Goal: Transaction & Acquisition: Obtain resource

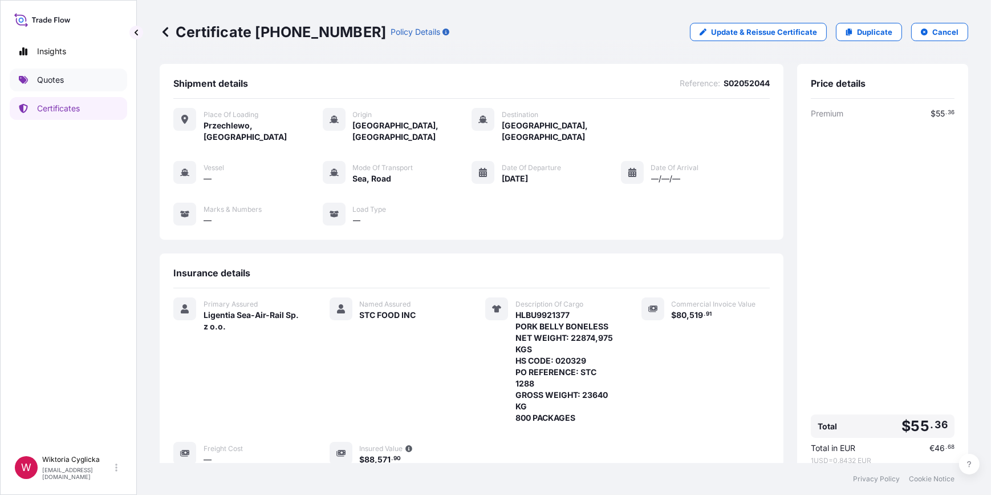
click at [67, 83] on link "Quotes" at bounding box center [68, 79] width 117 height 23
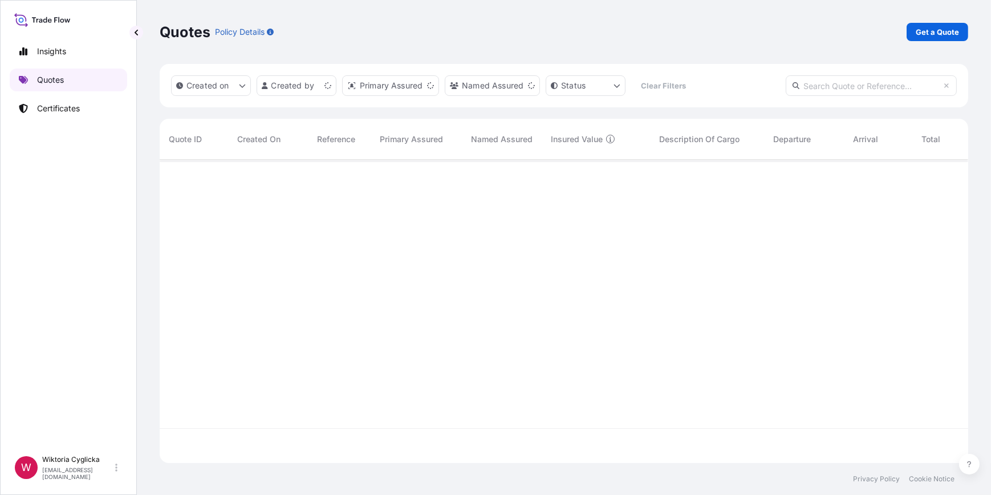
scroll to position [301, 801]
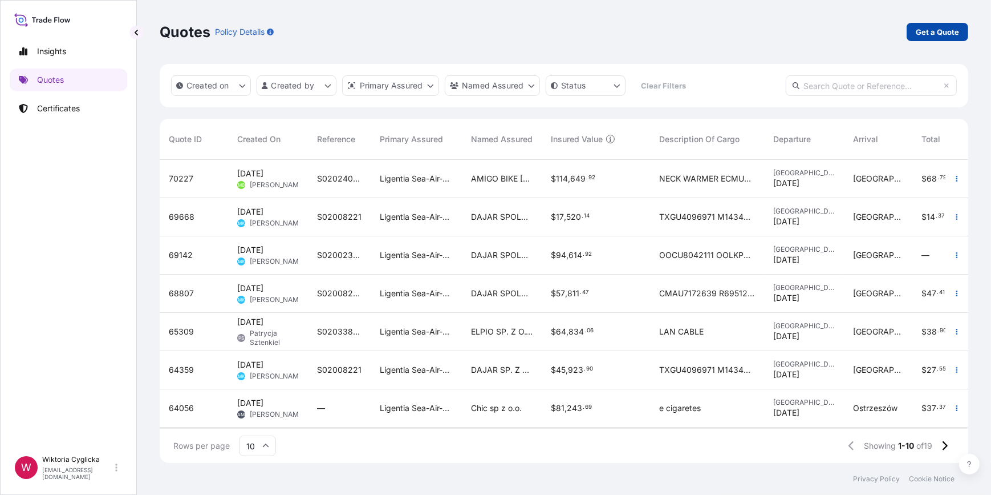
click at [924, 29] on p "Get a Quote" at bounding box center [937, 31] width 43 height 11
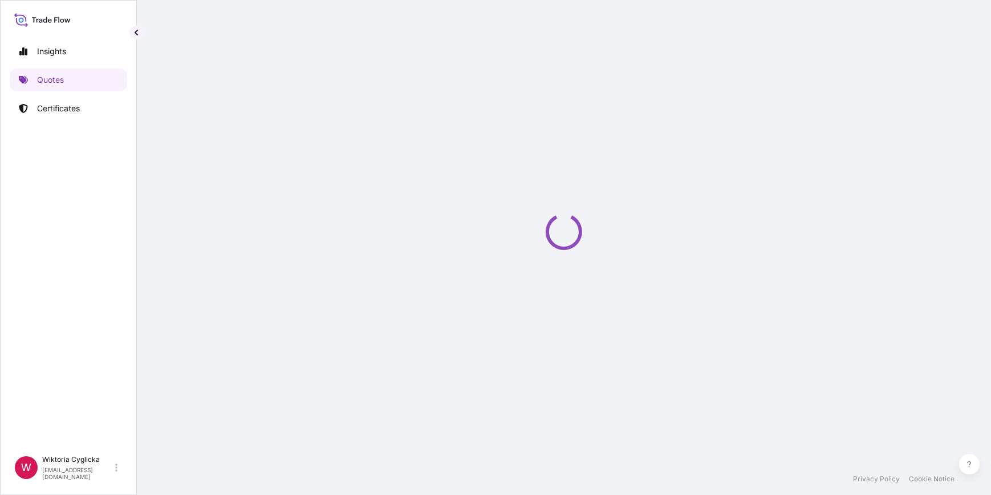
select select "Road / [GEOGRAPHIC_DATA]"
select select "Sea"
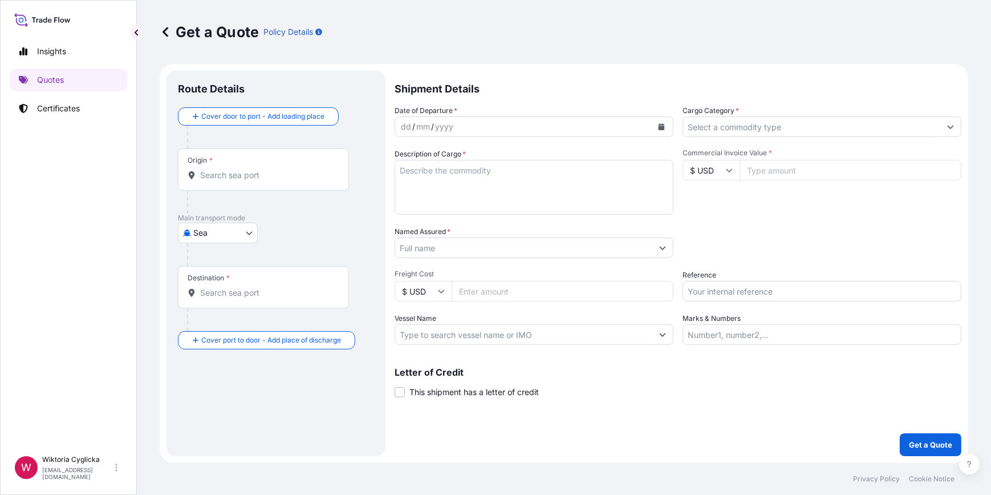
click at [741, 124] on input "Cargo Category *" at bounding box center [811, 126] width 257 height 21
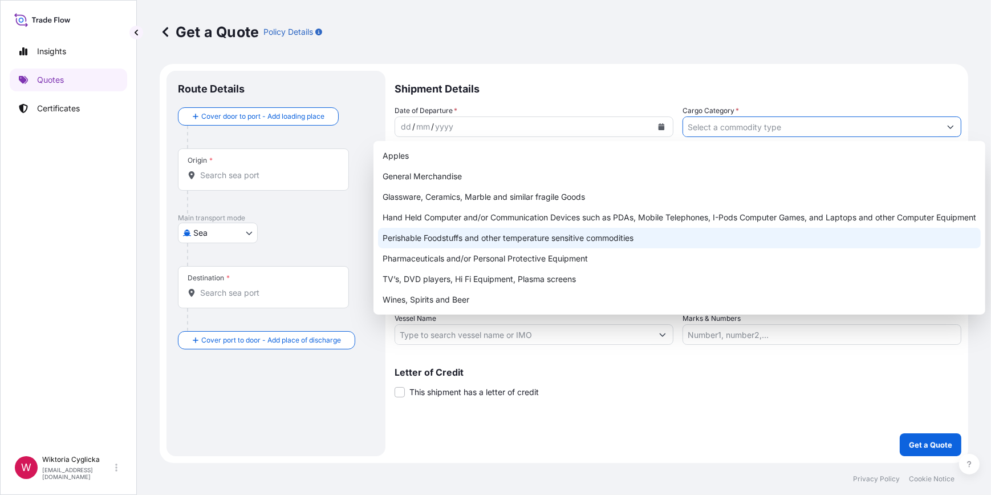
click at [497, 237] on div "Perishable Foodstuffs and other temperature sensitive commodities" at bounding box center [679, 238] width 603 height 21
type input "Perishable Foodstuffs and other temperature sensitive commodities"
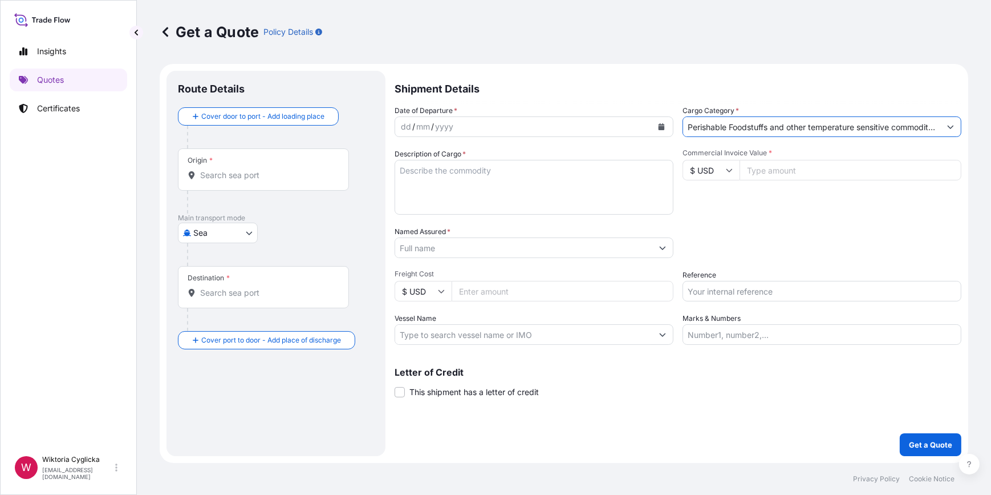
click at [725, 288] on input "Reference" at bounding box center [822, 291] width 279 height 21
paste input "S02049369"
type input "S02049369"
click at [758, 223] on div "Date of Departure * dd / mm / yyyy Cargo Category * Perishable Foodstuffs and o…" at bounding box center [678, 225] width 567 height 240
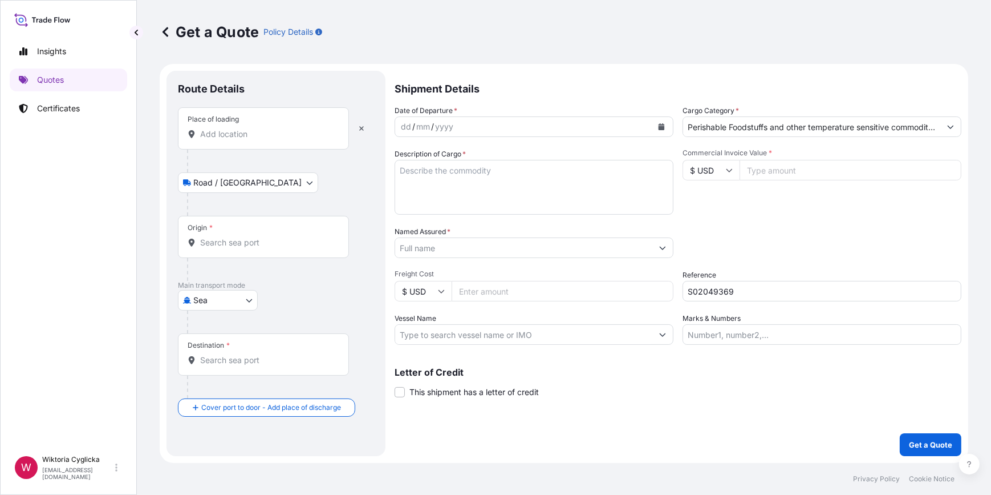
click at [660, 125] on icon "Calendar" at bounding box center [661, 126] width 7 height 7
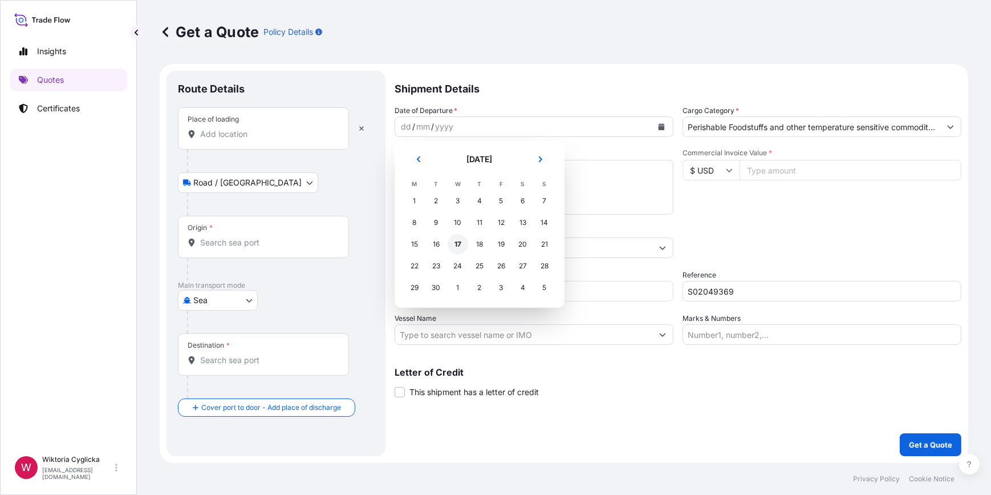
click at [456, 245] on div "17" at bounding box center [458, 244] width 21 height 21
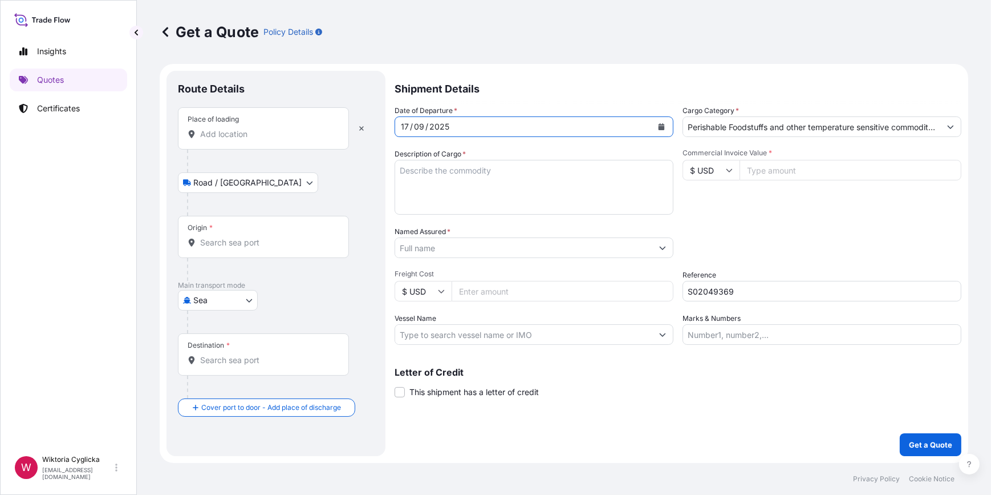
click at [272, 136] on input "Place of loading" at bounding box center [267, 133] width 135 height 11
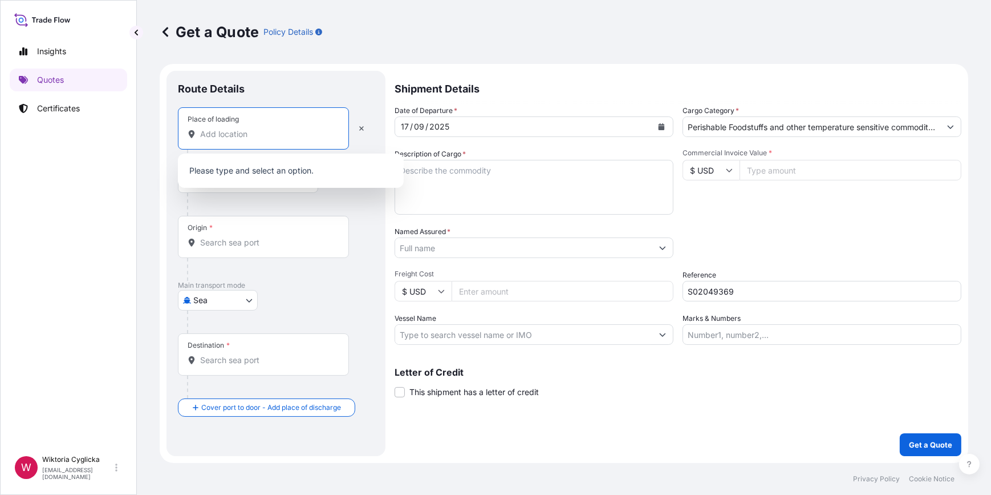
paste input "GIZYCKO"
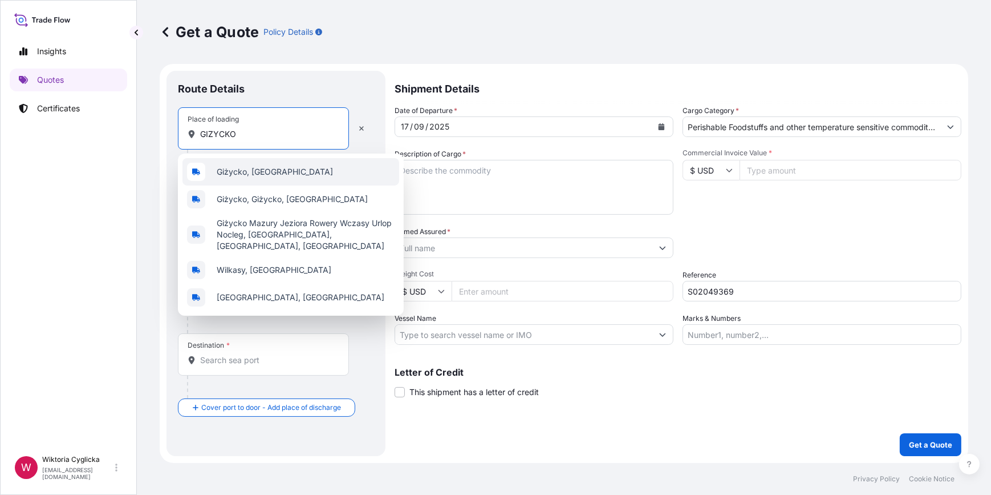
click at [249, 168] on span "Giżycko, [GEOGRAPHIC_DATA]" at bounding box center [275, 171] width 116 height 11
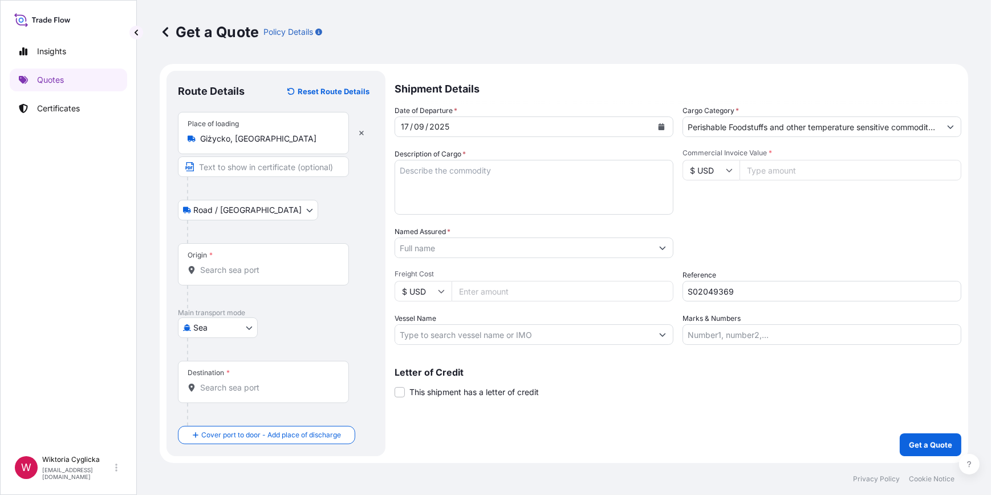
type input "Adwokat Giżycko, Dąbrowskiego, Giżycko, [GEOGRAPHIC_DATA]"
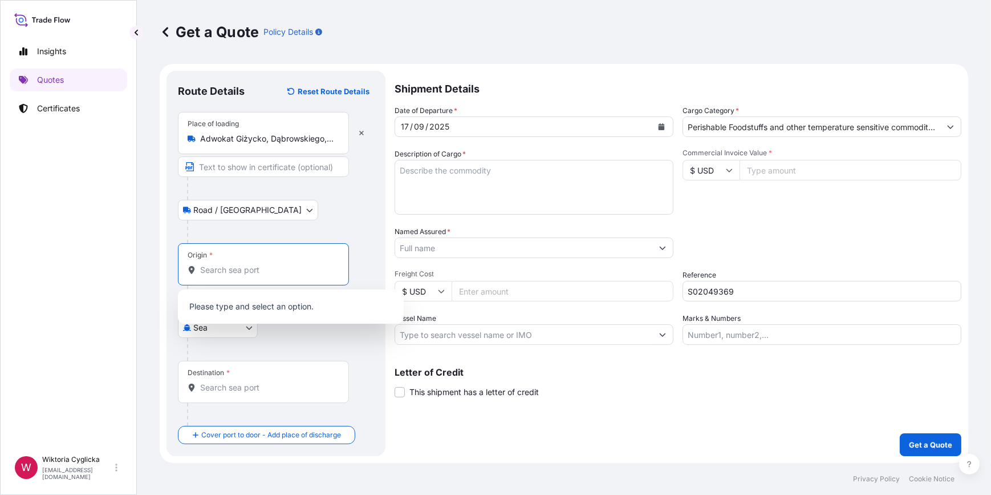
click at [222, 274] on input "Origin *" at bounding box center [267, 269] width 135 height 11
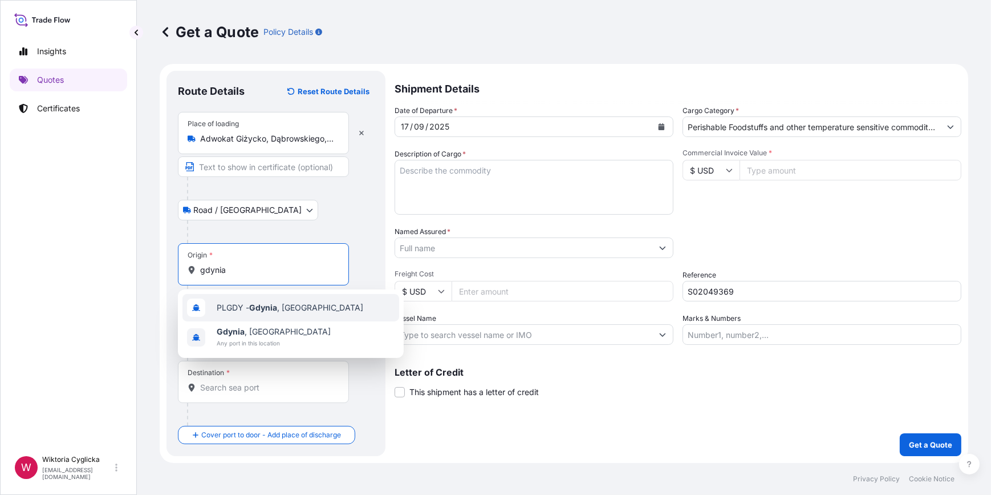
click at [238, 297] on div "PLGDY - [GEOGRAPHIC_DATA] , [GEOGRAPHIC_DATA]" at bounding box center [291, 307] width 217 height 27
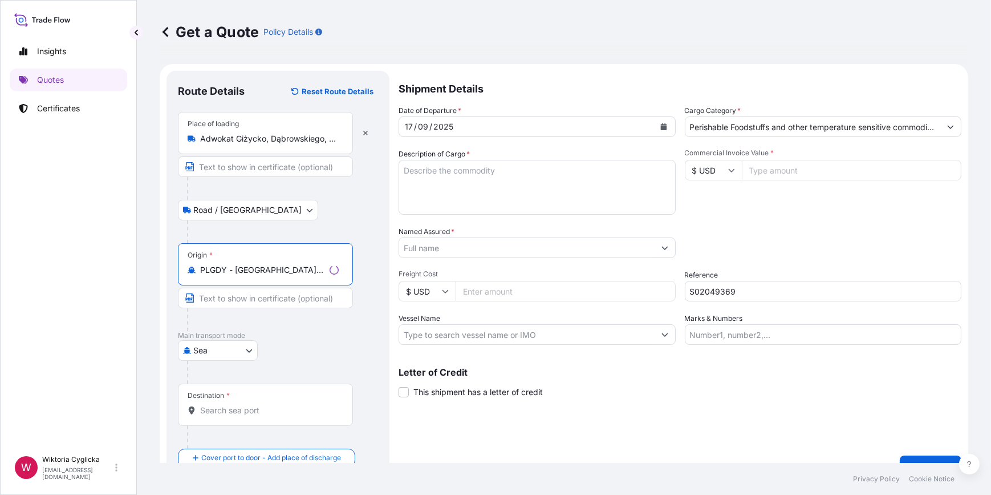
type input "PLGDY - [GEOGRAPHIC_DATA], [GEOGRAPHIC_DATA]"
click at [232, 411] on input "Destination *" at bounding box center [269, 409] width 139 height 11
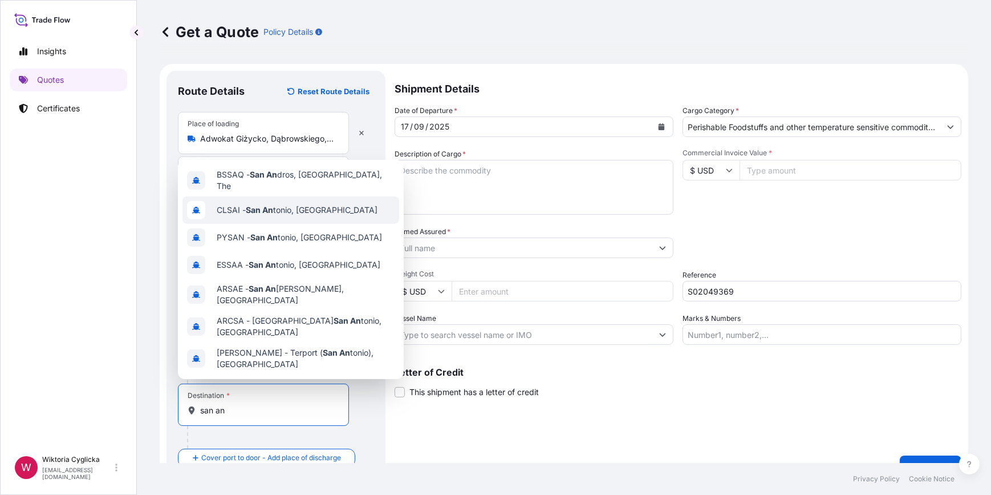
click at [307, 205] on span "CLSAI - San An tonio, [GEOGRAPHIC_DATA]" at bounding box center [297, 209] width 161 height 11
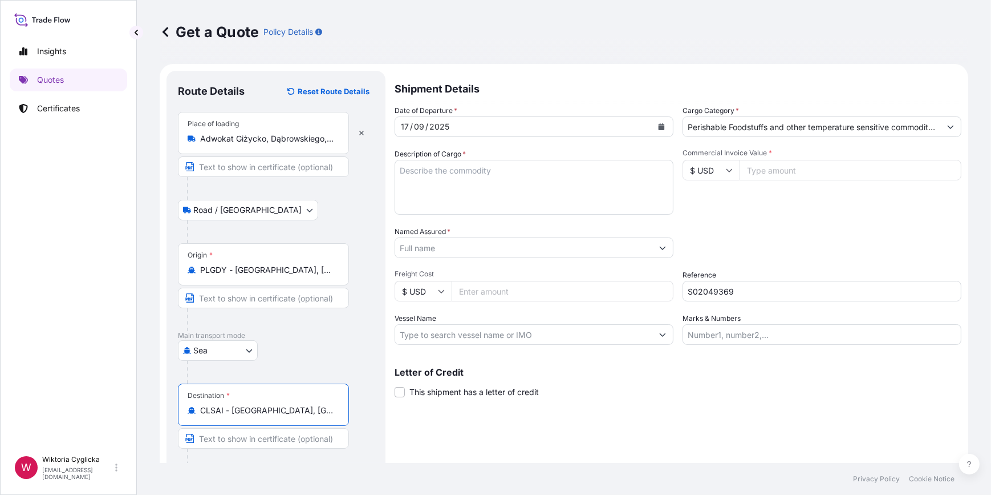
type input "CLSAI - [GEOGRAPHIC_DATA], [GEOGRAPHIC_DATA]"
click at [489, 185] on textarea "Description of Cargo *" at bounding box center [534, 187] width 279 height 55
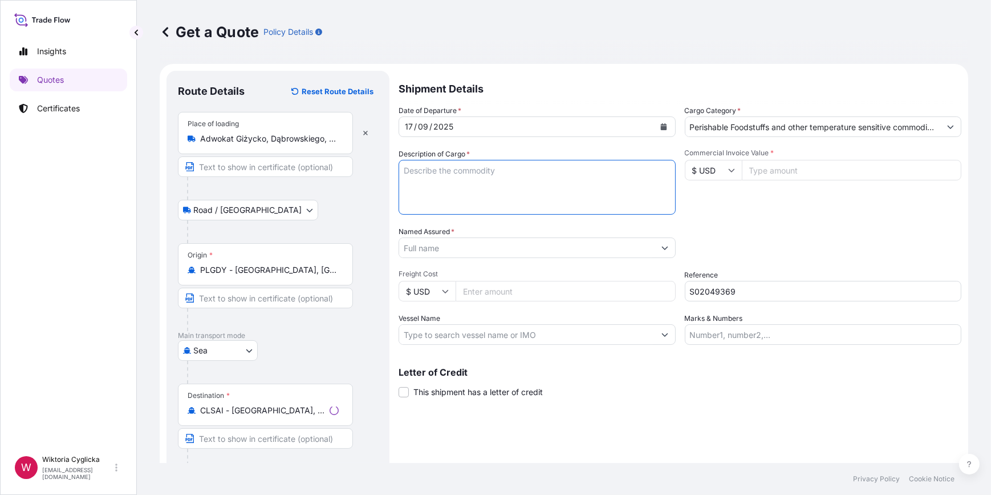
click at [450, 257] on input "Named Assured *" at bounding box center [527, 247] width 256 height 21
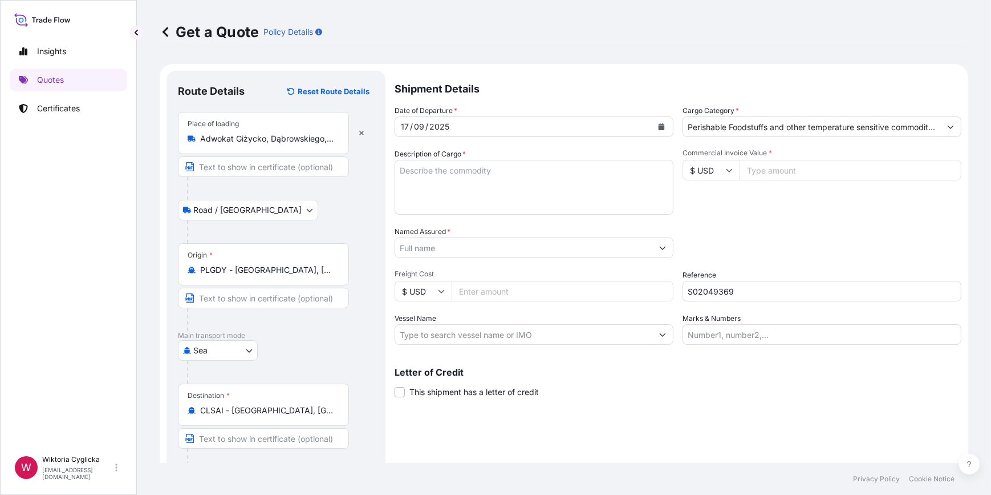
click at [473, 240] on input "Named Assured *" at bounding box center [523, 247] width 257 height 21
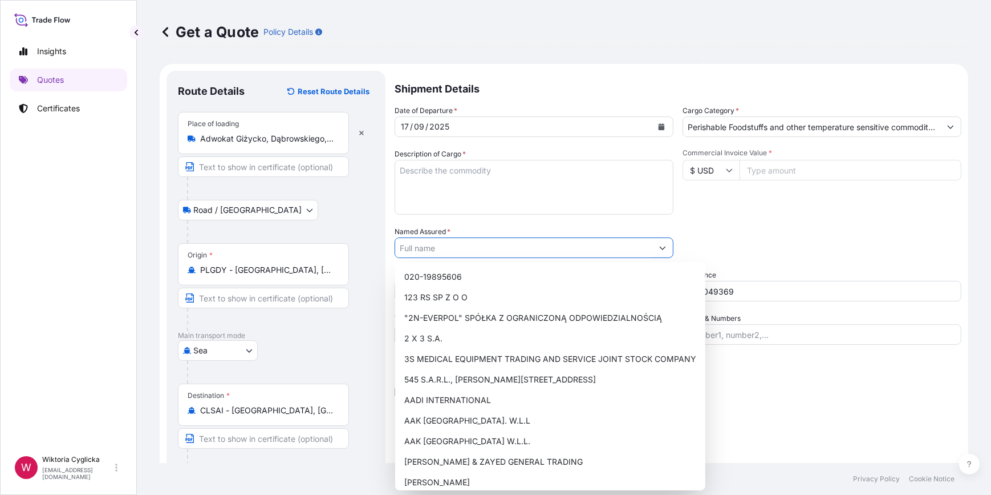
paste input "[PERSON_NAME] E HIJOS SOCIEDAD"
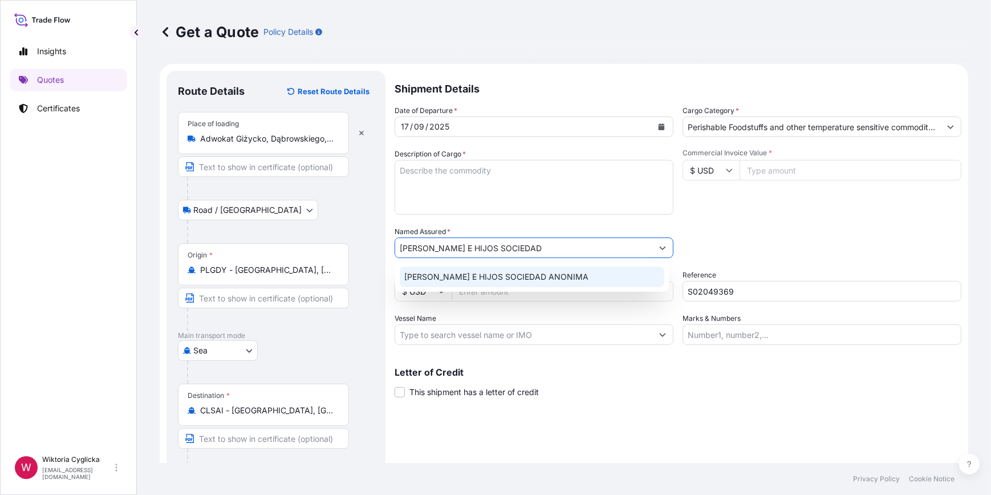
click at [472, 273] on span "[PERSON_NAME] E HIJOS SOCIEDAD ANONIMA" at bounding box center [496, 276] width 184 height 11
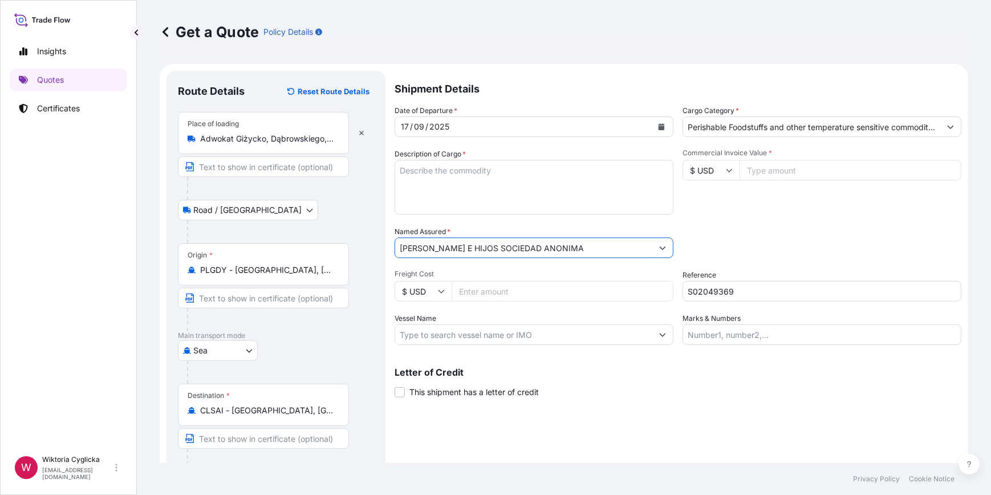
type input "[PERSON_NAME] E HIJOS SOCIEDAD ANONIMA"
click at [490, 190] on textarea "Description of Cargo *" at bounding box center [534, 187] width 279 height 55
click at [440, 176] on textarea "Description of Cargo *" at bounding box center [534, 187] width 279 height 55
paste textarea "FBIU5634412"
click at [465, 166] on textarea "FBIU5634412" at bounding box center [534, 187] width 279 height 55
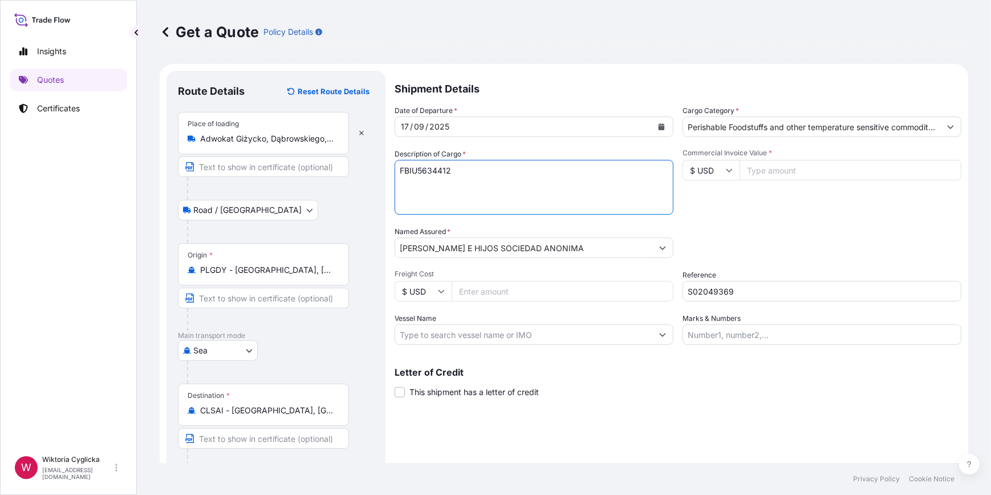
paste textarea "OERU4216039"
click at [468, 173] on textarea "FBIU5634412 OERU4216039" at bounding box center [534, 187] width 279 height 55
paste textarea "GOUDA TYPE ANALOGUE CHEESE`/`SUCEDANEO DE QUESO SABOR`GAUDA`NET WEIGHT: 22000.0…"
drag, startPoint x: 538, startPoint y: 181, endPoint x: 530, endPoint y: 180, distance: 8.1
click at [530, 180] on textarea "FBIU5634412 GOUDA TYPE ANALOGUE CHEESE`/`SUCEDANEO DE QUESO SABOR`GAUDA`NET WEI…" at bounding box center [534, 187] width 279 height 55
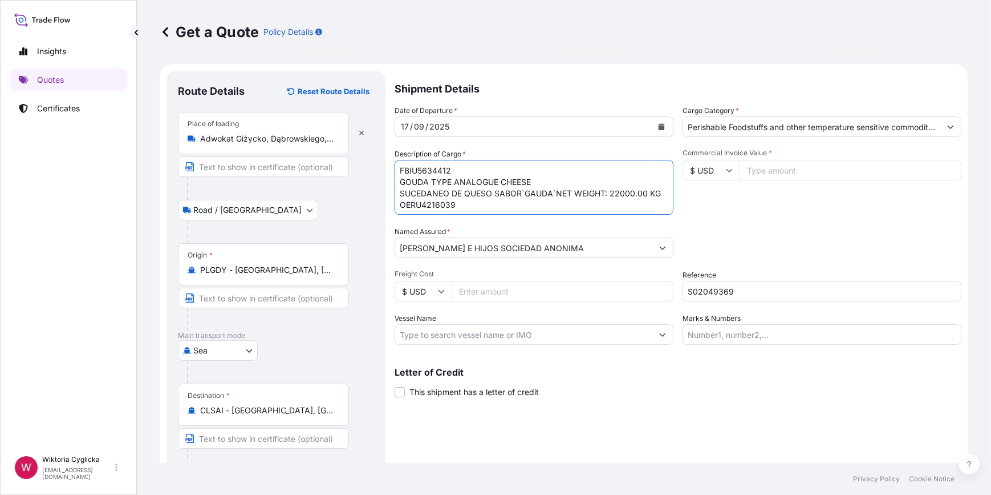
click at [525, 189] on textarea "FBIU5634412 GOUDA TYPE ANALOGUE CHEESE SUCEDANEO DE QUESO SABOR`GAUDA`NET WEIGH…" at bounding box center [534, 187] width 279 height 55
click at [554, 192] on textarea "FBIU5634412 GOUDA TYPE ANALOGUE CHEESE SUCEDANEO DE QUESO SABOR GAUDA`NET WEIGH…" at bounding box center [534, 187] width 279 height 55
drag, startPoint x: 516, startPoint y: 191, endPoint x: 399, endPoint y: 171, distance: 118.2
click at [399, 171] on textarea "FBIU5634412 GOUDA TYPE ANALOGUE CHEESE SUCEDANEO DE QUESO SABOR GAUDA NET WEIGH…" at bounding box center [534, 187] width 279 height 55
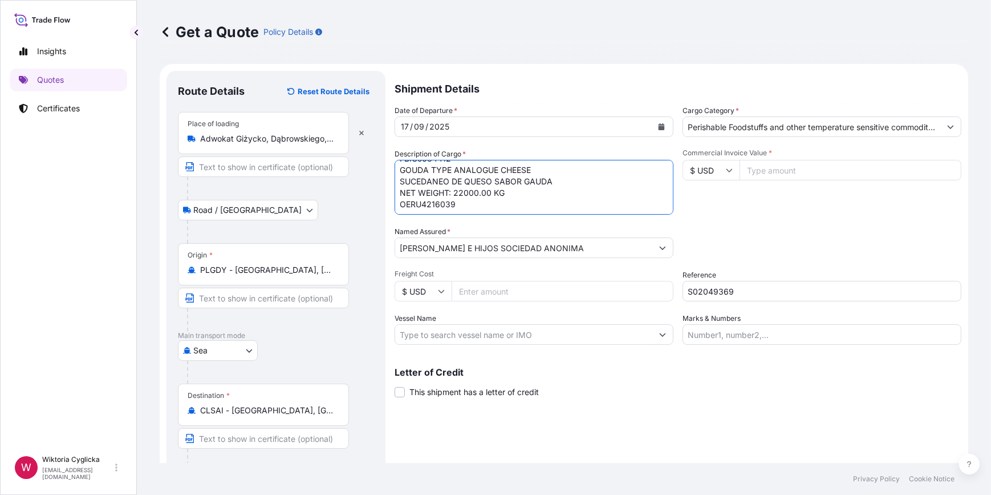
click at [467, 208] on textarea "FBIU5634412 GOUDA TYPE ANALOGUE CHEESE SUCEDANEO DE QUESO SABOR GAUDA NET WEIGH…" at bounding box center [534, 187] width 279 height 55
paste textarea "GOUDA TYPE ANALOGUE CHEESE SUCEDANEO DE QUESO SABOR GAUDA NET WEIGHT: 22000.00 …"
click at [501, 199] on textarea "FBIU5634412 GOUDA TYPE ANALOGUE CHEESE SUCEDANEO DE QUESO SABOR GAUDA NET WEIGH…" at bounding box center [534, 187] width 279 height 55
click at [828, 234] on div "Packing Category Type to search a container mode Please select a primary mode o…" at bounding box center [822, 242] width 279 height 32
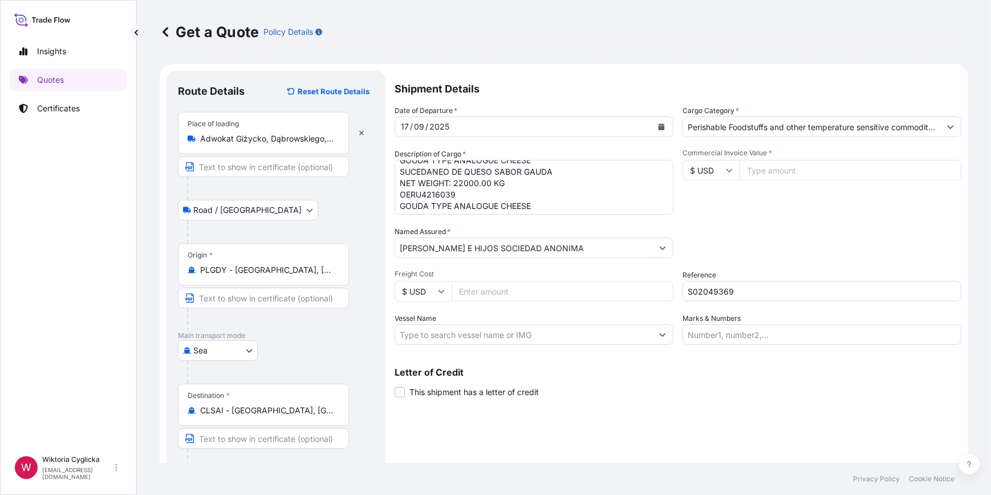
scroll to position [17, 0]
click at [508, 187] on textarea "FBIU5634412 GOUDA TYPE ANALOGUE CHEESE SUCEDANEO DE QUESO SABOR GAUDA NET WEIGH…" at bounding box center [534, 187] width 279 height 55
click at [506, 183] on textarea "FBIU5634412 GOUDA TYPE ANALOGUE CHEESE SUCEDANEO DE QUESO SABOR GAUDA NET WEIGH…" at bounding box center [534, 187] width 279 height 55
type textarea "FBIU5634412 GOUDA TYPE ANALOGUE CHEESE SUCEDANEO DE QUESO SABOR GAUDA NET WEIGH…"
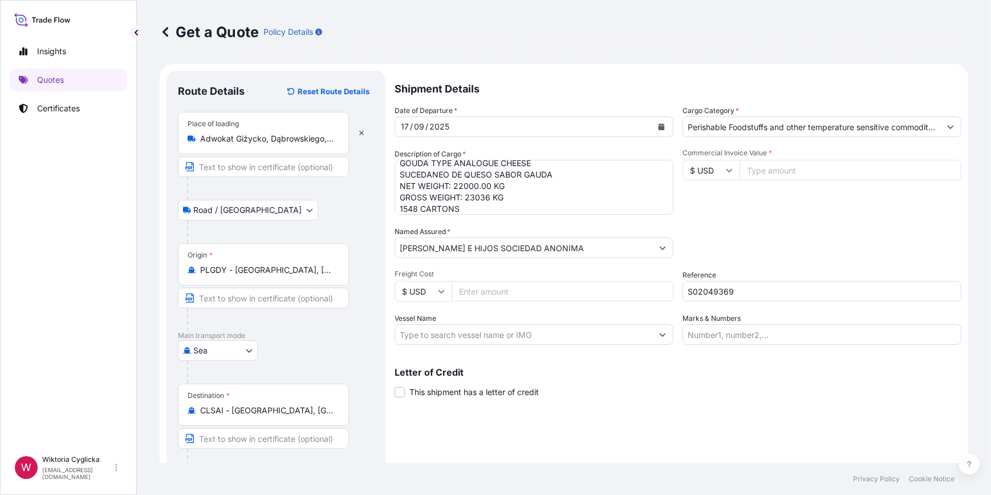
click at [753, 235] on div "Packing Category Type to search a container mode Please select a primary mode o…" at bounding box center [822, 242] width 279 height 32
click at [779, 169] on input "Commercial Invoice Value *" at bounding box center [851, 170] width 222 height 21
click at [705, 177] on input "$ USD" at bounding box center [711, 170] width 57 height 21
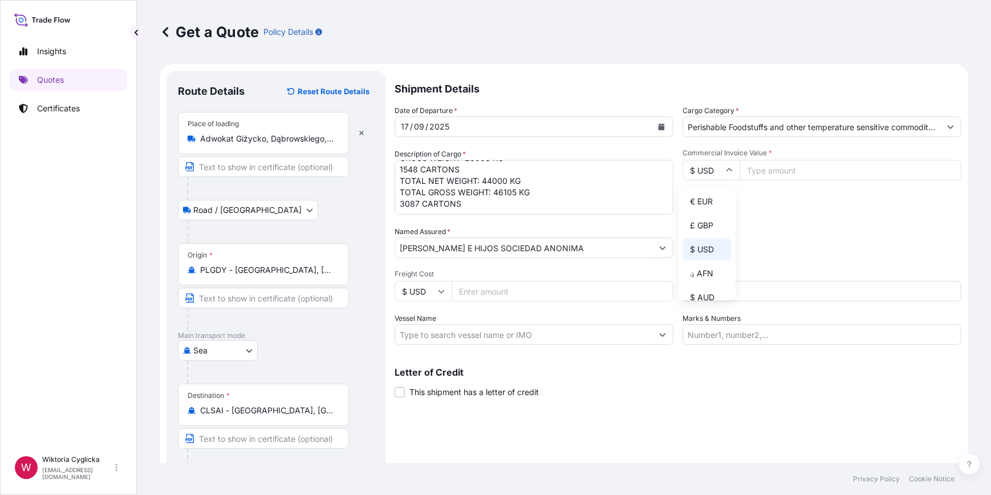
click at [710, 194] on div "€ EUR" at bounding box center [707, 202] width 48 height 22
type input "€ EUR"
click at [770, 166] on input "Commercial Invoice Value *" at bounding box center [851, 170] width 222 height 21
paste input "136.40000"
click at [765, 212] on div "Commercial Invoice Value * € EUR 136.40000" at bounding box center [822, 181] width 279 height 66
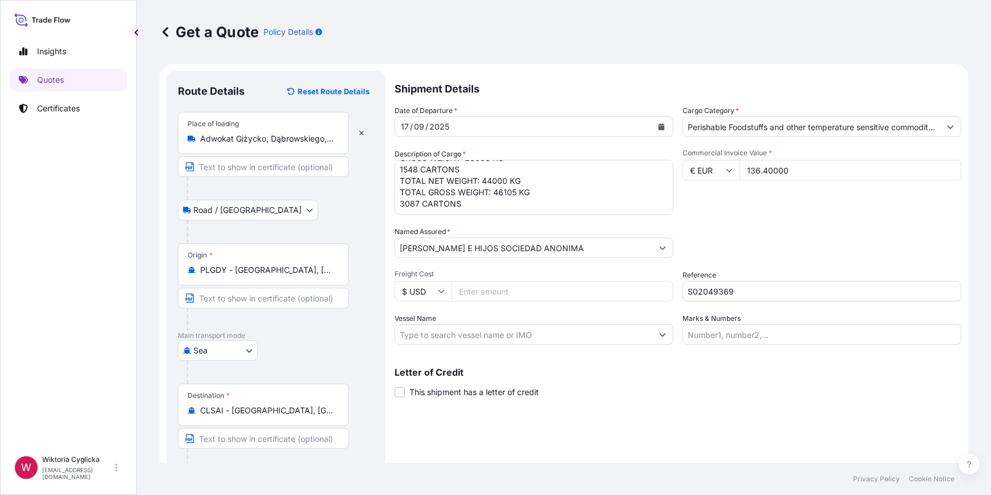
drag, startPoint x: 801, startPoint y: 168, endPoint x: 739, endPoint y: 163, distance: 62.9
click at [740, 163] on input "136.40000" at bounding box center [851, 170] width 222 height 21
click at [796, 164] on input "136.40000" at bounding box center [851, 170] width 222 height 21
click at [793, 170] on input "136.40000" at bounding box center [851, 170] width 222 height 21
drag, startPoint x: 787, startPoint y: 170, endPoint x: 702, endPoint y: 169, distance: 85.0
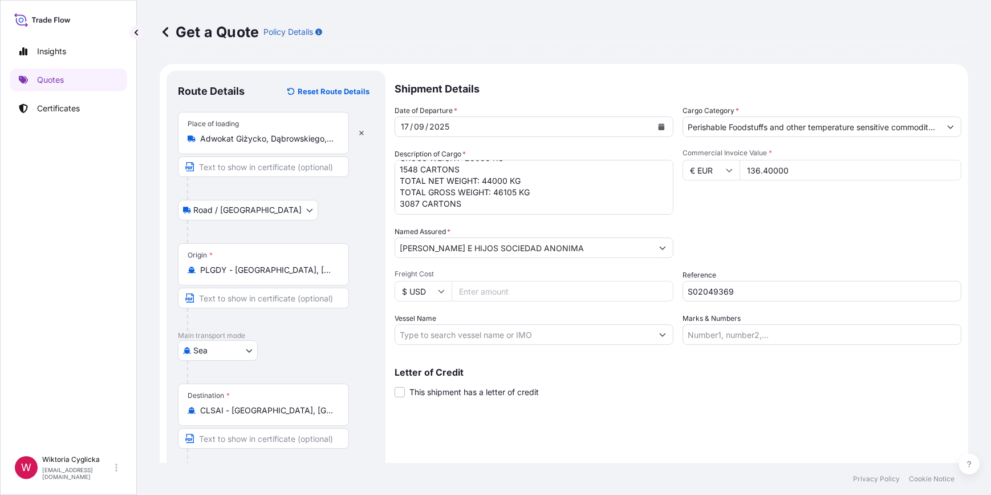
click at [702, 169] on div "€ EUR 136.40000" at bounding box center [822, 170] width 279 height 21
type input "136400"
click at [719, 197] on div "Commercial Invoice Value * € EUR 136400" at bounding box center [822, 181] width 279 height 66
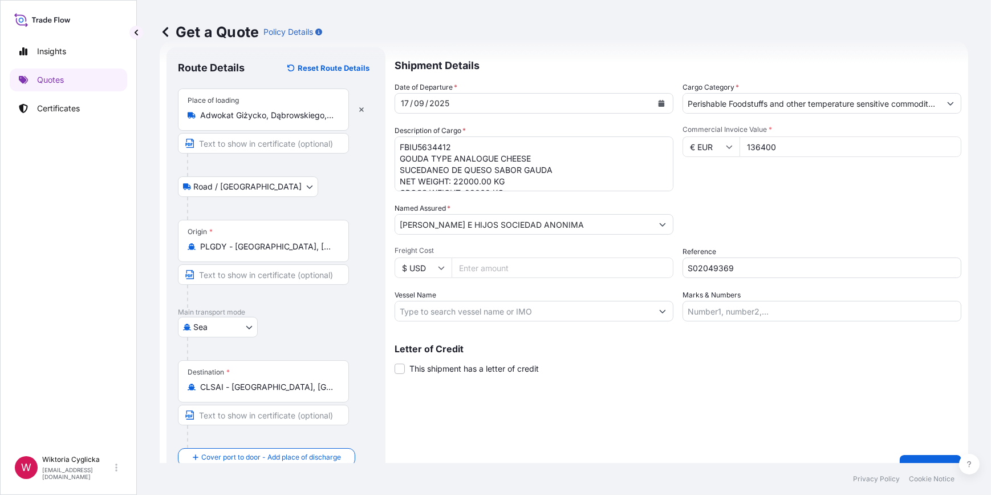
scroll to position [44, 0]
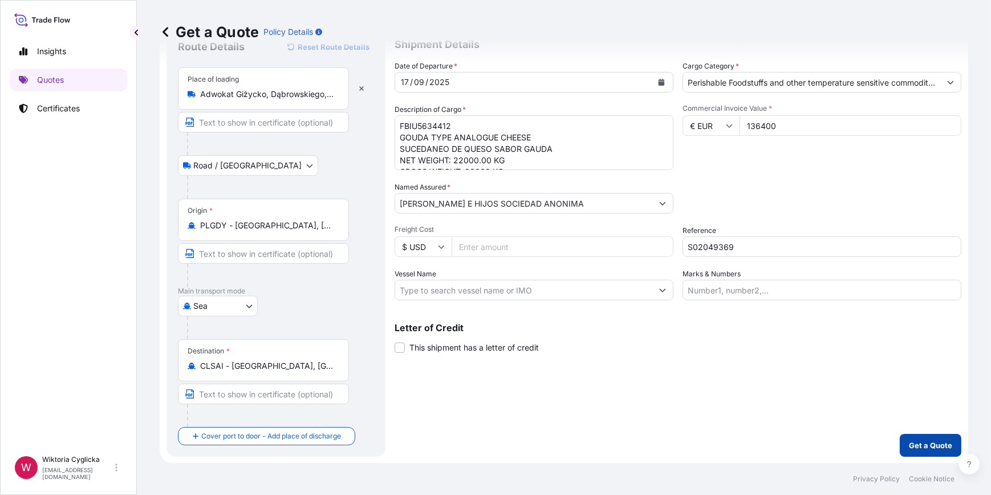
click at [921, 439] on p "Get a Quote" at bounding box center [930, 444] width 43 height 11
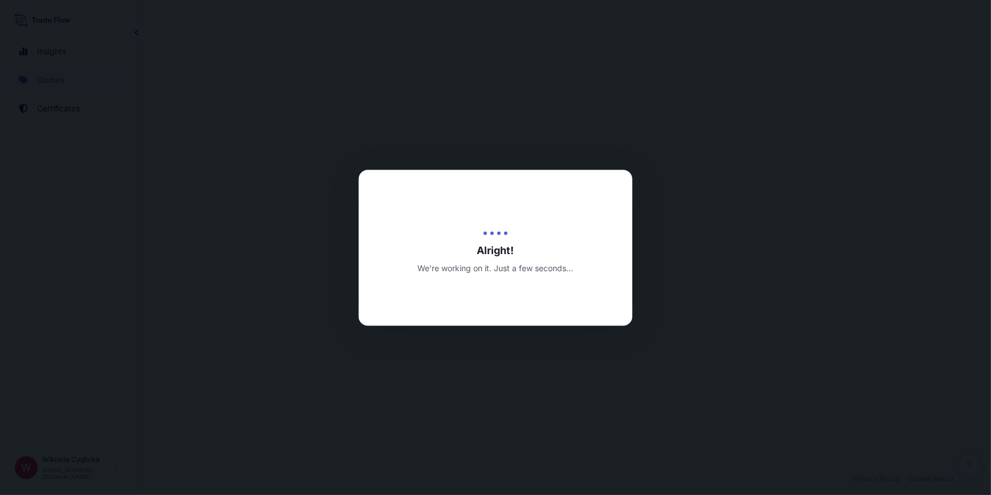
select select "Road / [GEOGRAPHIC_DATA]"
select select "Sea"
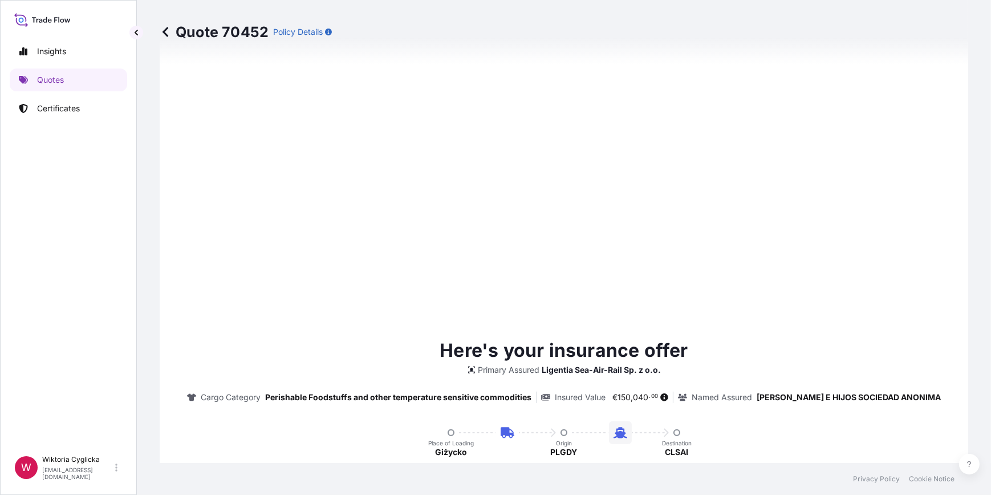
type input "[DATE]"
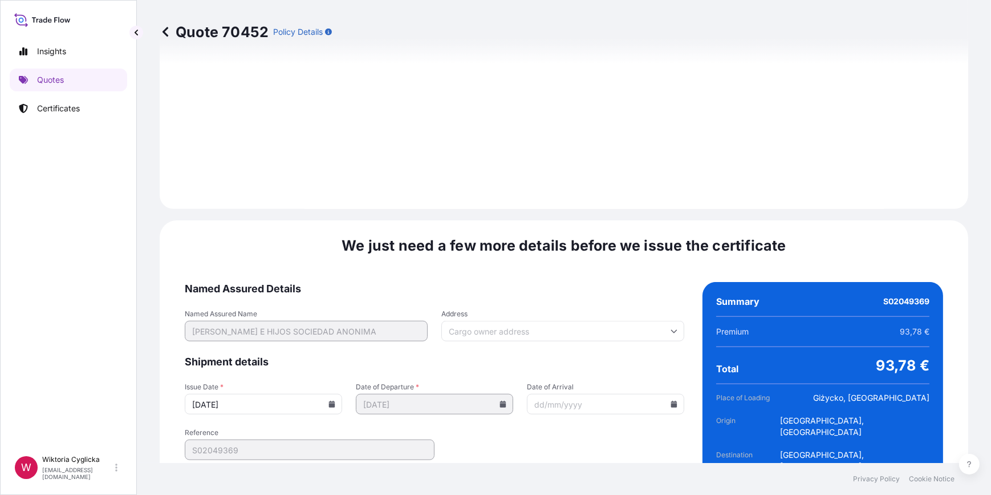
scroll to position [1364, 0]
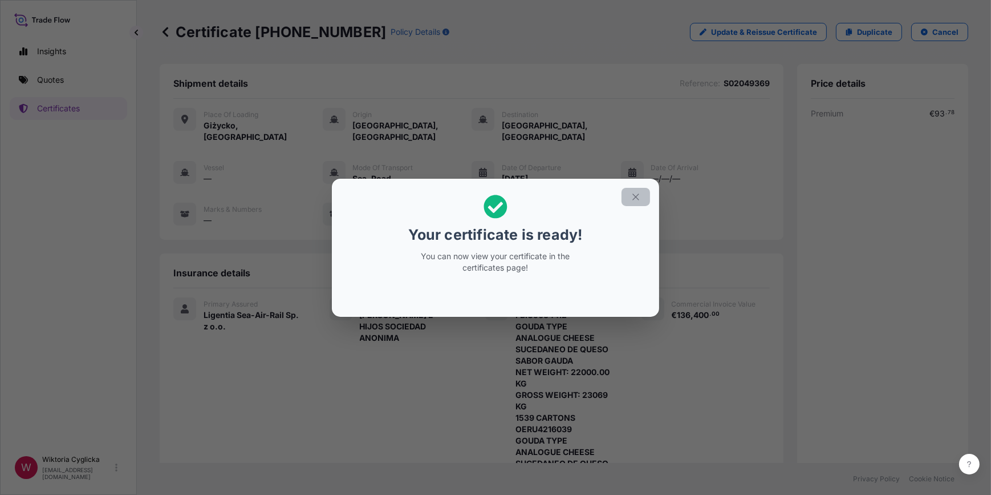
click at [643, 192] on button "button" at bounding box center [636, 197] width 29 height 18
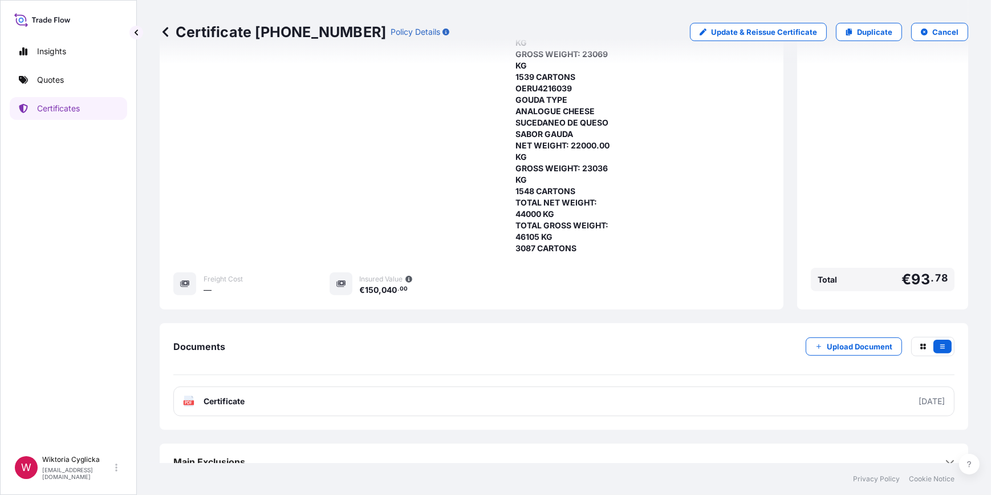
scroll to position [346, 0]
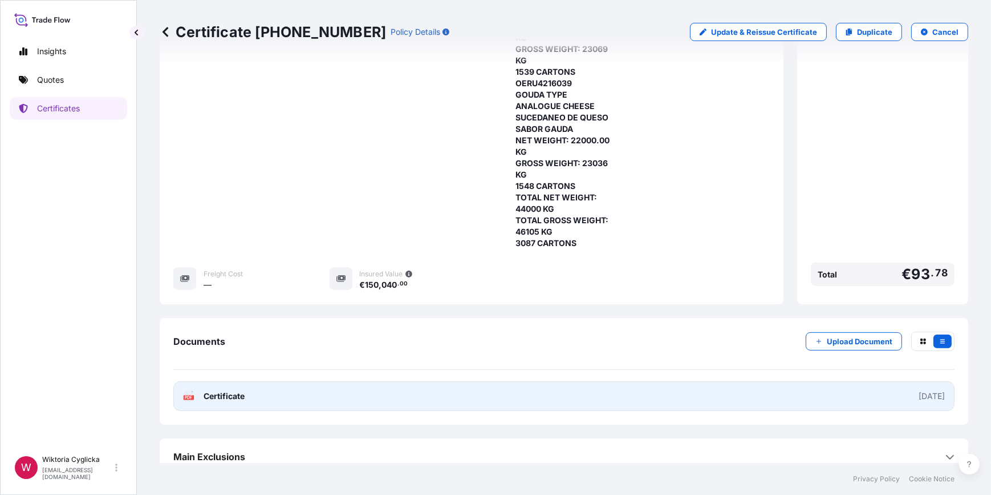
click at [363, 390] on link "PDF Certificate [DATE]" at bounding box center [563, 396] width 781 height 30
